Goal: Task Accomplishment & Management: Manage account settings

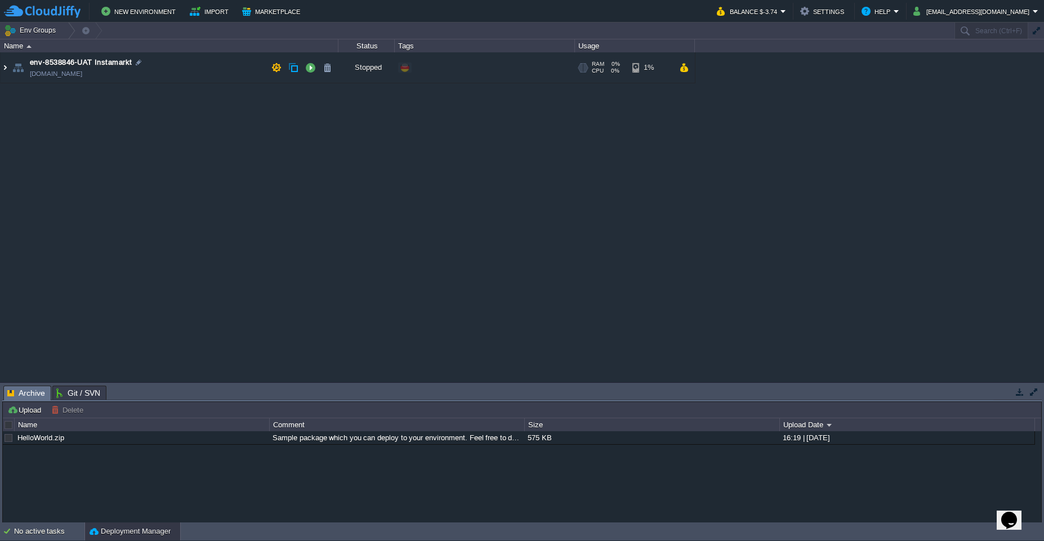
click at [2, 70] on img at bounding box center [5, 67] width 9 height 30
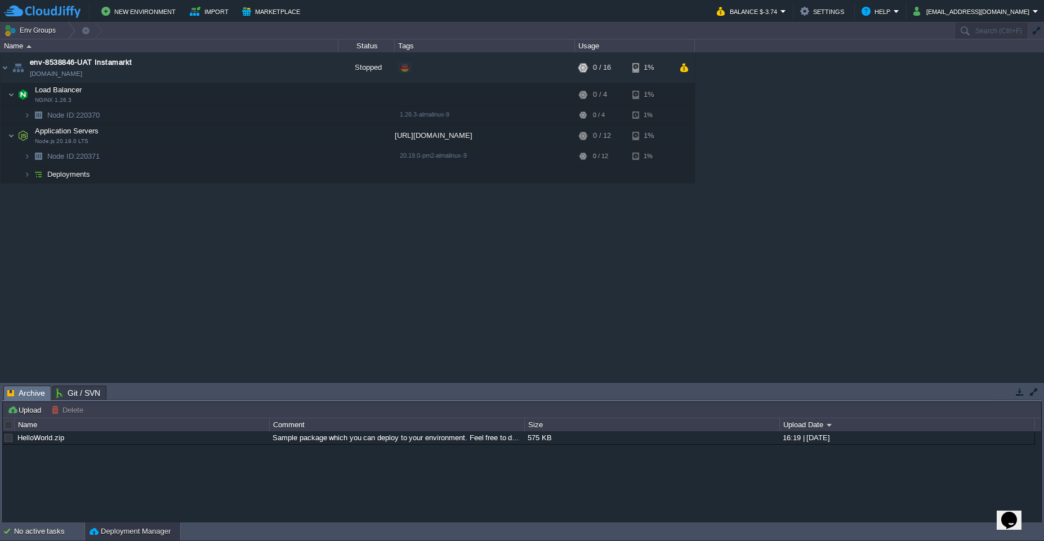
click at [29, 397] on span "Archive" at bounding box center [26, 393] width 38 height 14
click at [28, 395] on span "Archive" at bounding box center [26, 393] width 38 height 14
click at [74, 394] on span "Git / SVN" at bounding box center [78, 393] width 44 height 14
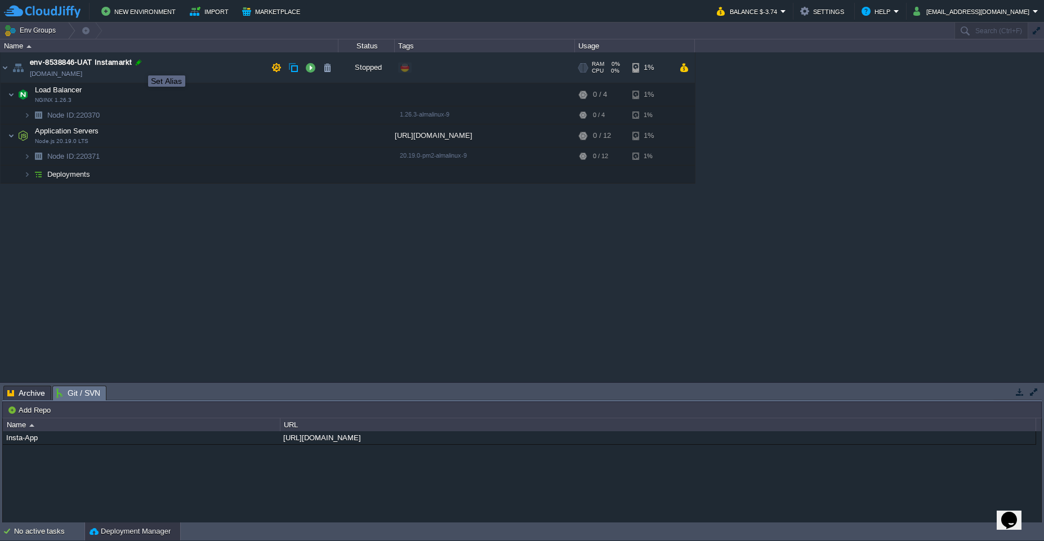
click at [139, 65] on div at bounding box center [138, 62] width 10 height 10
click at [153, 69] on input "env-8538846-UAT Instamarkt" at bounding box center [184, 62] width 308 height 15
drag, startPoint x: 154, startPoint y: 68, endPoint x: 25, endPoint y: 66, distance: 129.5
click at [25, 66] on div "env-8538846-UAT Instamarkt [DOMAIN_NAME] Stopped + Add to Env Group RAM 0% CPU …" at bounding box center [522, 217] width 1044 height 330
click at [1035, 11] on em "[EMAIL_ADDRESS][DOMAIN_NAME]" at bounding box center [975, 12] width 125 height 14
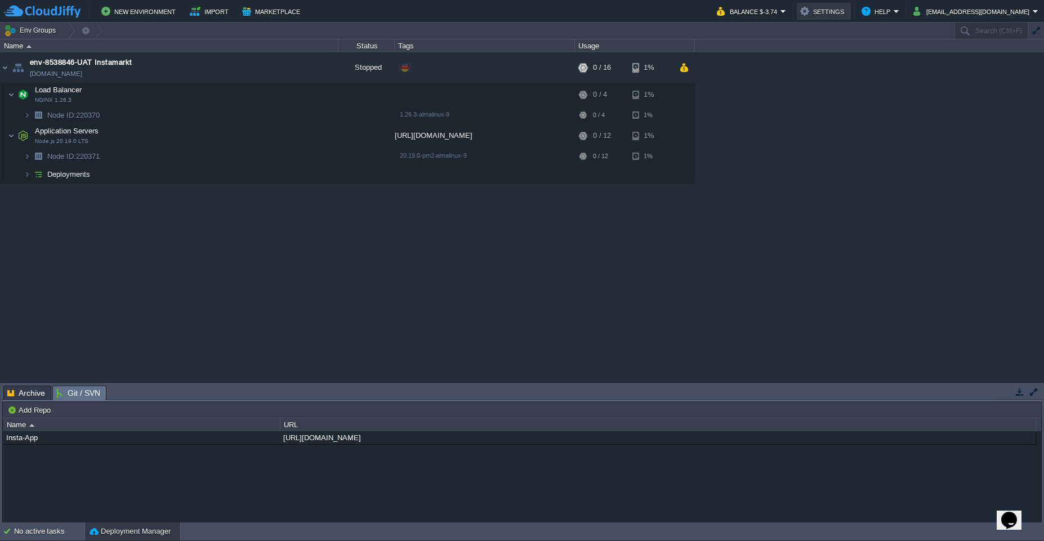
click at [832, 12] on button "Settings" at bounding box center [823, 12] width 47 height 14
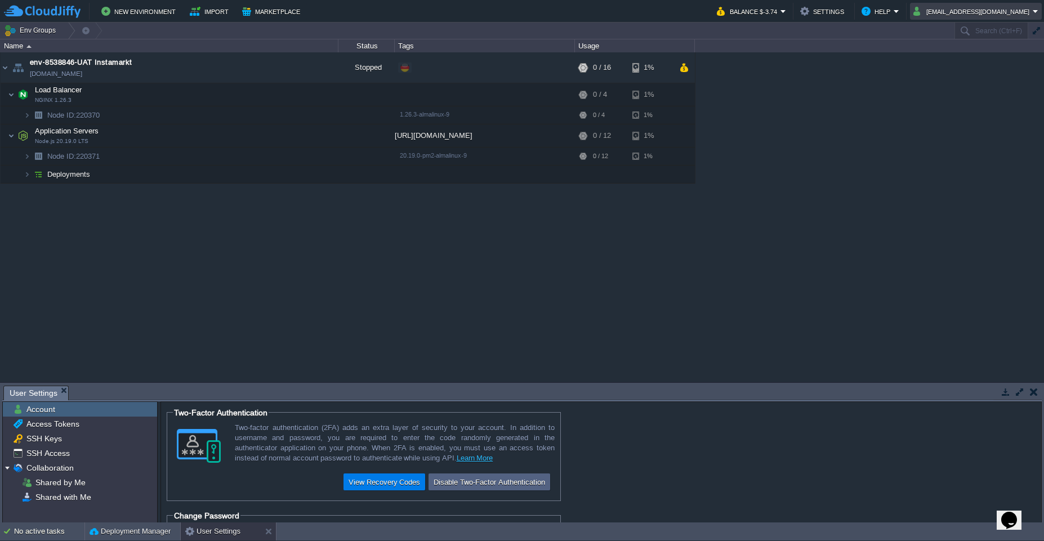
click at [1036, 15] on em "[EMAIL_ADDRESS][DOMAIN_NAME]" at bounding box center [975, 12] width 125 height 14
click at [949, 64] on link "Sign out" at bounding box center [979, 59] width 119 height 12
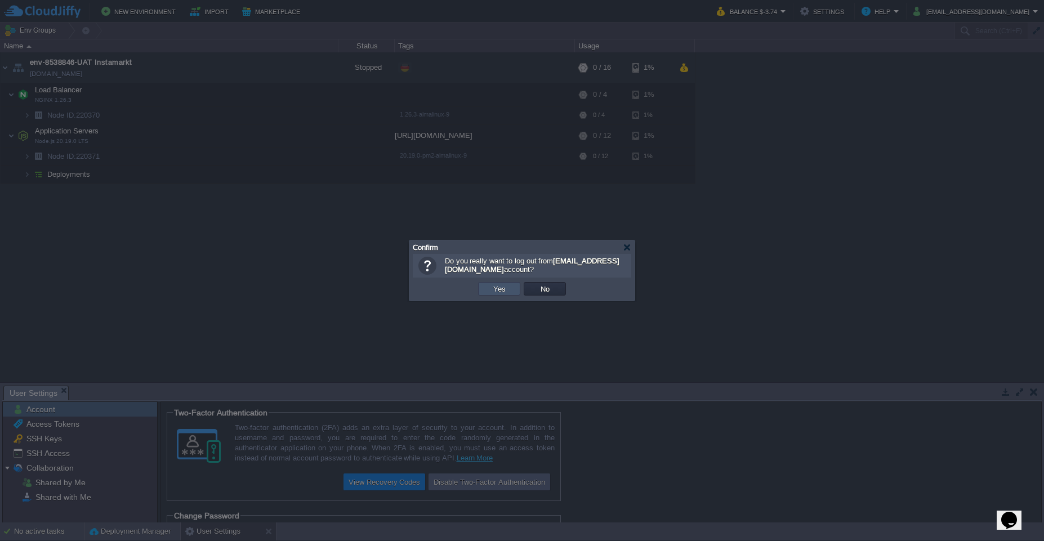
click at [494, 292] on button "Yes" at bounding box center [499, 289] width 19 height 10
